Goal: Task Accomplishment & Management: Manage account settings

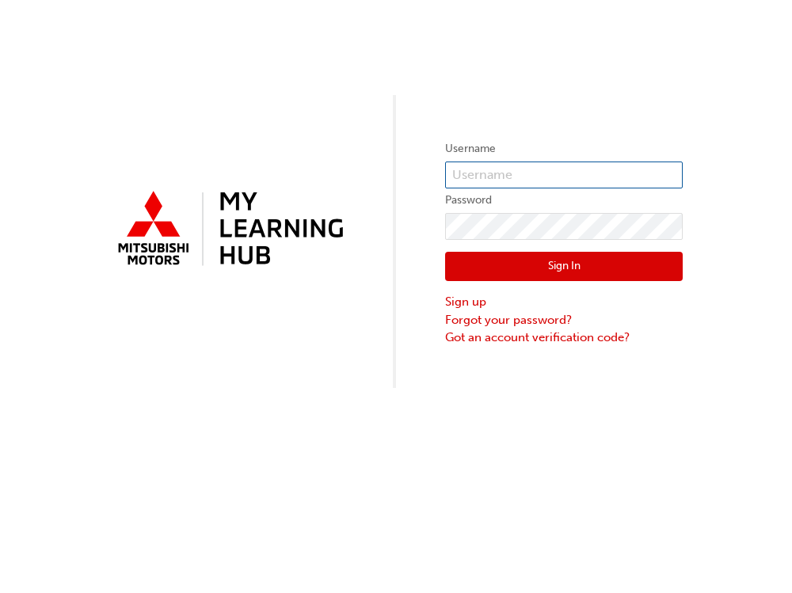
click at [532, 164] on input "text" at bounding box center [564, 175] width 238 height 27
type input "N858FBANGAYA"
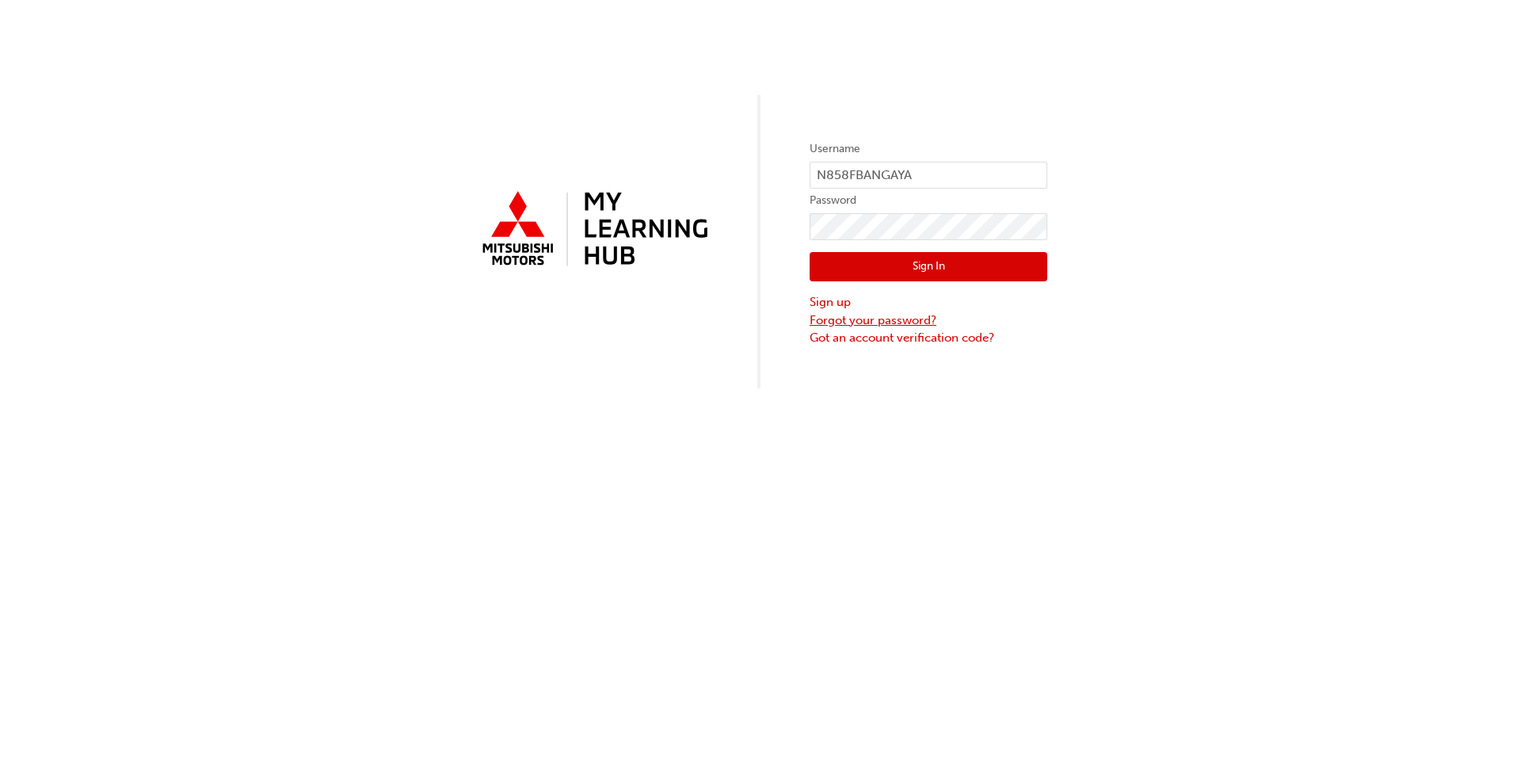
click at [791, 319] on link "Forgot your password?" at bounding box center [929, 320] width 238 height 18
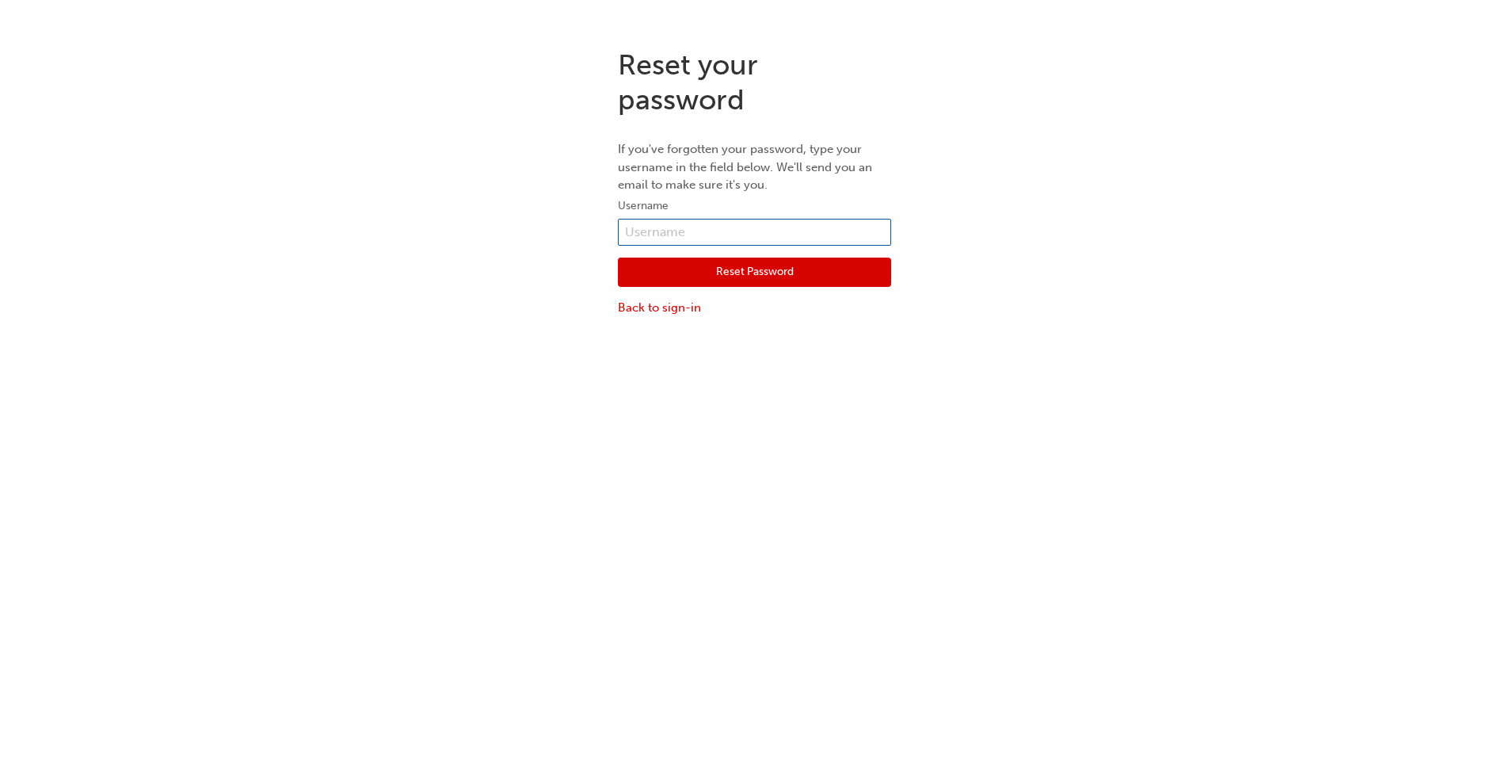
click at [711, 227] on input "text" at bounding box center [754, 232] width 273 height 27
type input "N858FBANGAYA"
click at [714, 261] on button "Reset Password" at bounding box center [754, 272] width 273 height 30
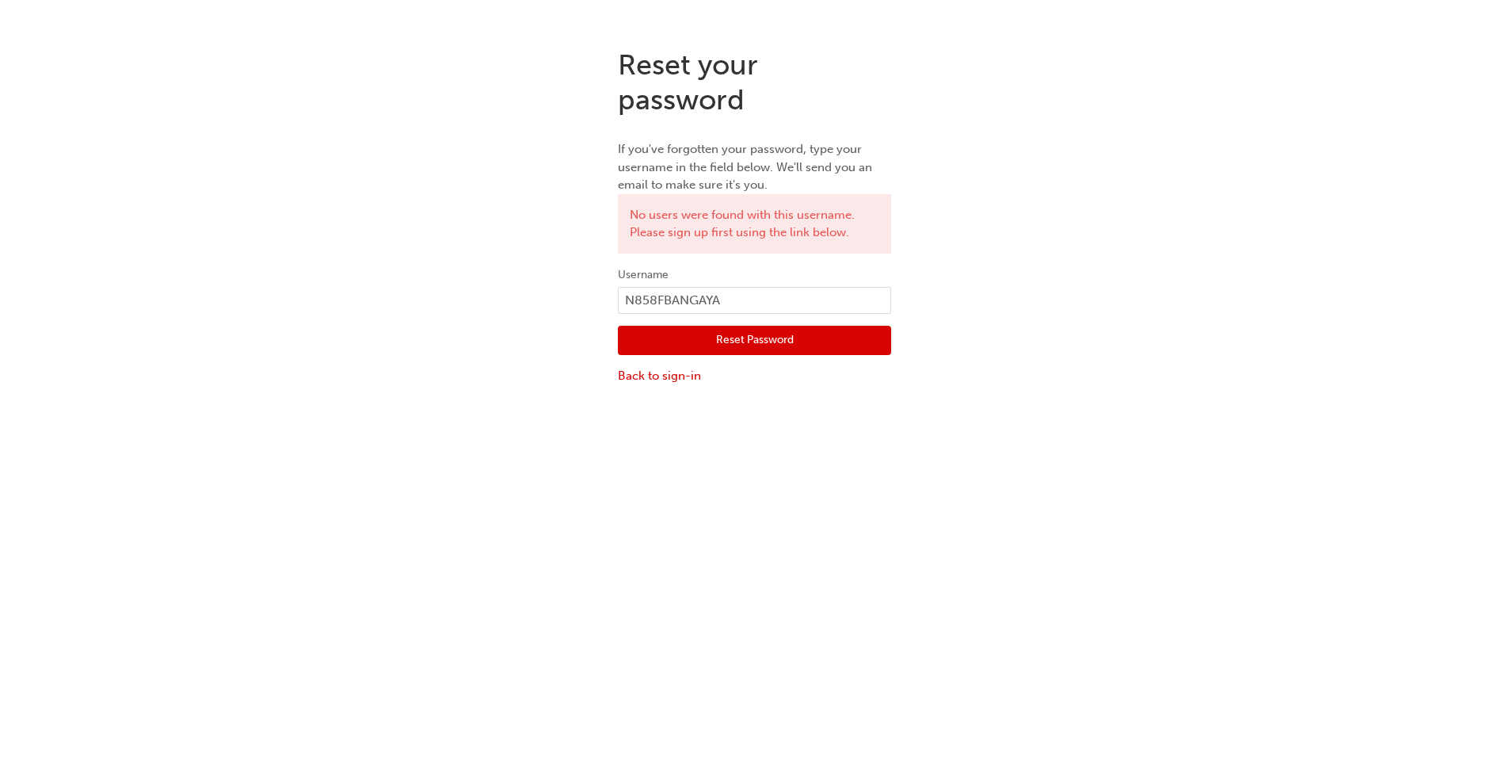
click at [737, 341] on button "Reset Password" at bounding box center [754, 341] width 273 height 30
click at [733, 345] on button "Reset Password" at bounding box center [754, 341] width 273 height 30
click at [791, 541] on div "Reset your password If you've forgotten your password, type your username in th…" at bounding box center [754, 422] width 1509 height 772
